Goal: Register for event/course

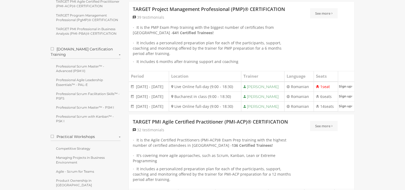
scroll to position [109, 0]
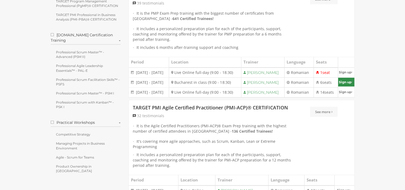
click at [346, 86] on link "Sign up" at bounding box center [346, 82] width 16 height 9
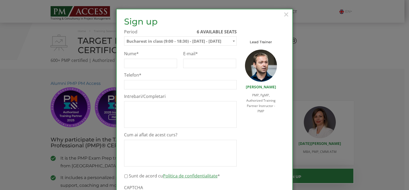
select select "Bucharest in class (9:00 - 18:30) - 3 November - 7 November 2025"
click at [285, 13] on span "×" at bounding box center [286, 14] width 7 height 15
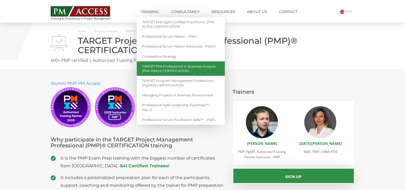
click at [191, 68] on link "TARGET PMI Professional in Business Analysis (PMI-PBA)® CERTIFICATION" at bounding box center [181, 68] width 88 height 14
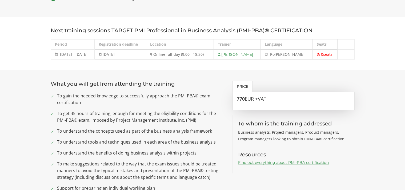
scroll to position [210, 0]
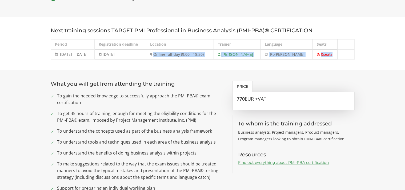
drag, startPoint x: 164, startPoint y: 53, endPoint x: 221, endPoint y: 62, distance: 58.2
click at [221, 62] on section "Next training sessions TARGET PMI Professional in Business Analysis (PMI-PBA)® …" at bounding box center [202, 43] width 405 height 53
click at [194, 59] on td "Online full-day (9:00 - 18:30)" at bounding box center [180, 54] width 68 height 10
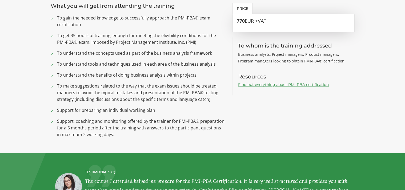
scroll to position [0, 0]
